Goal: Check status: Check status

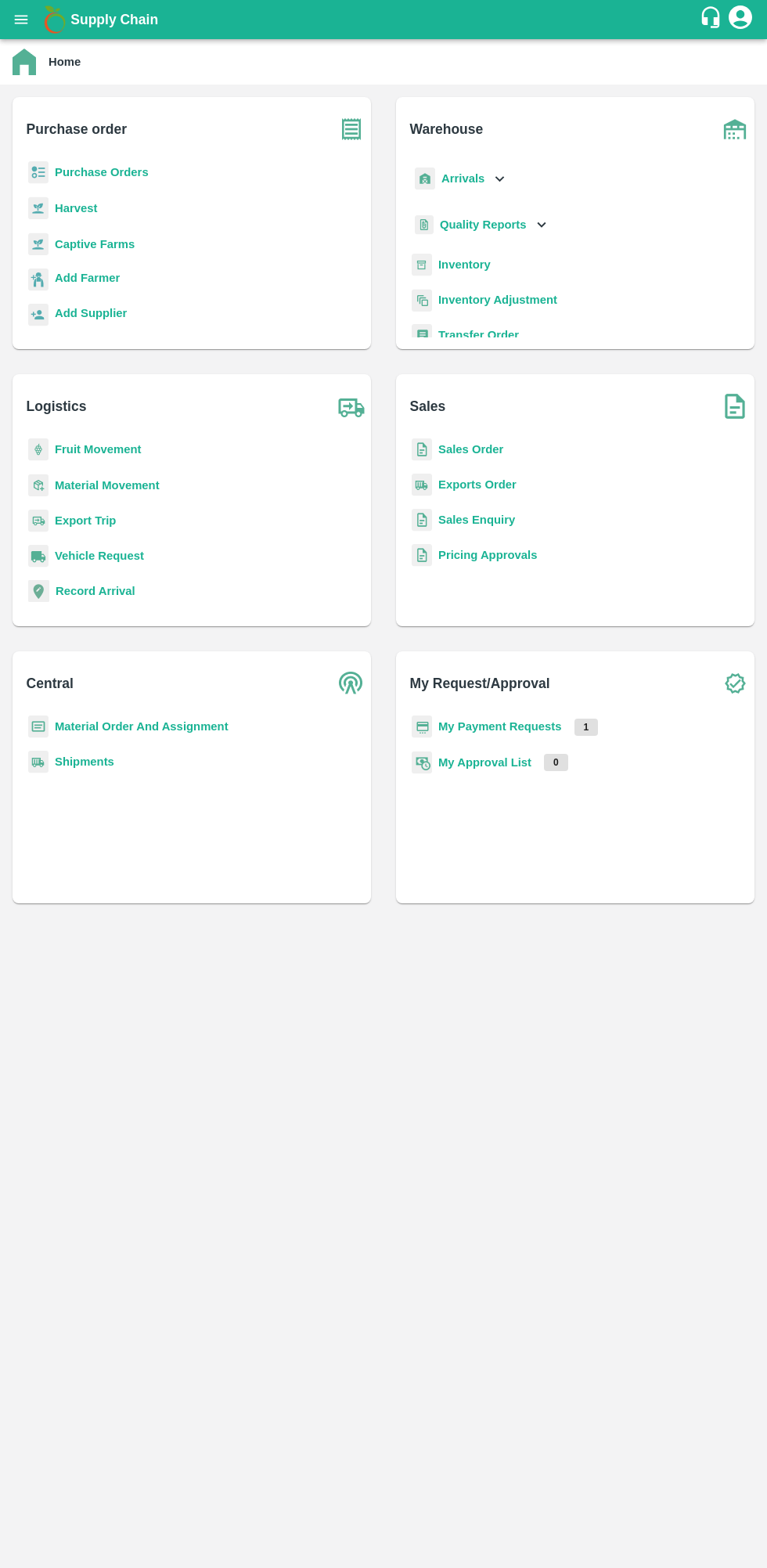
click at [511, 720] on b "My Payment Requests" at bounding box center [500, 726] width 124 height 13
